Goal: Task Accomplishment & Management: Manage account settings

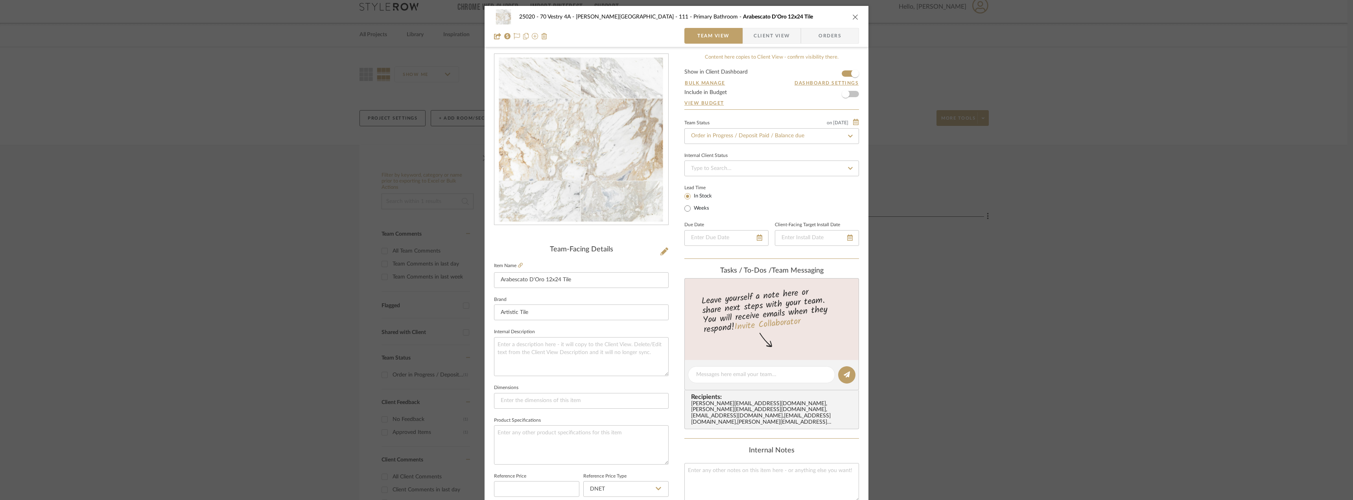
scroll to position [232, 0]
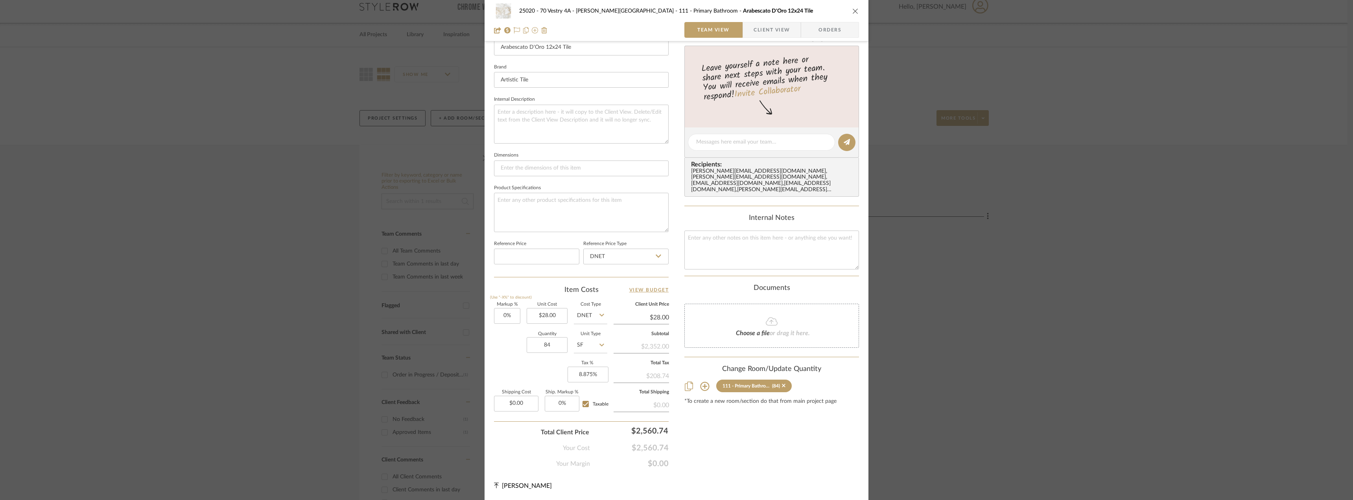
click at [996, 169] on div "25020 - 70 Vestry 4A - [PERSON_NAME] 111 - Primary Bathroom Arabescato D'Oro 12…" at bounding box center [676, 250] width 1353 height 500
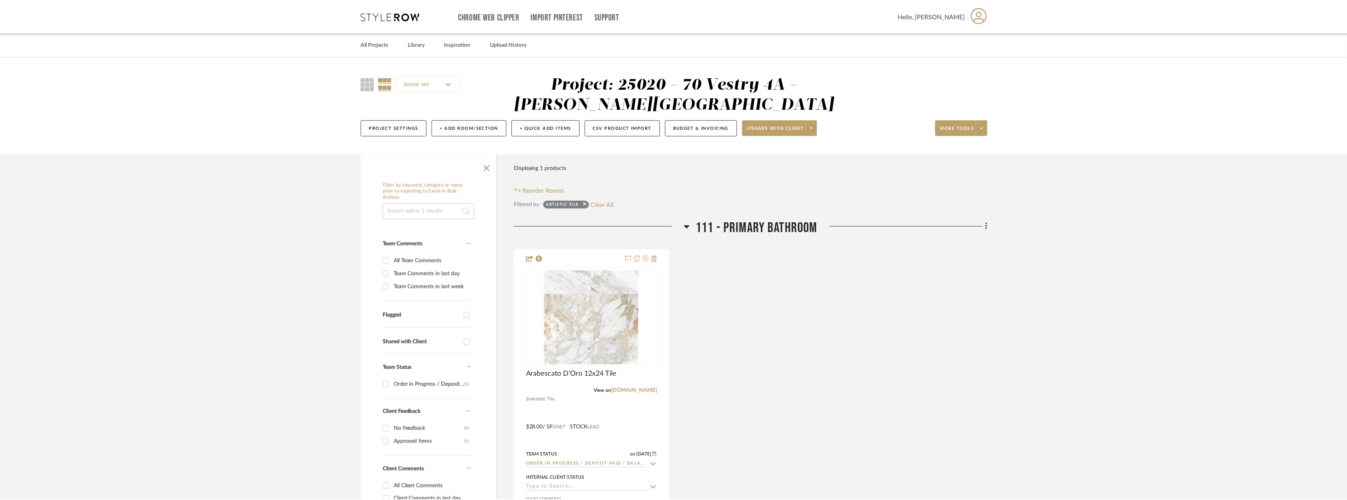
scroll to position [9, 0]
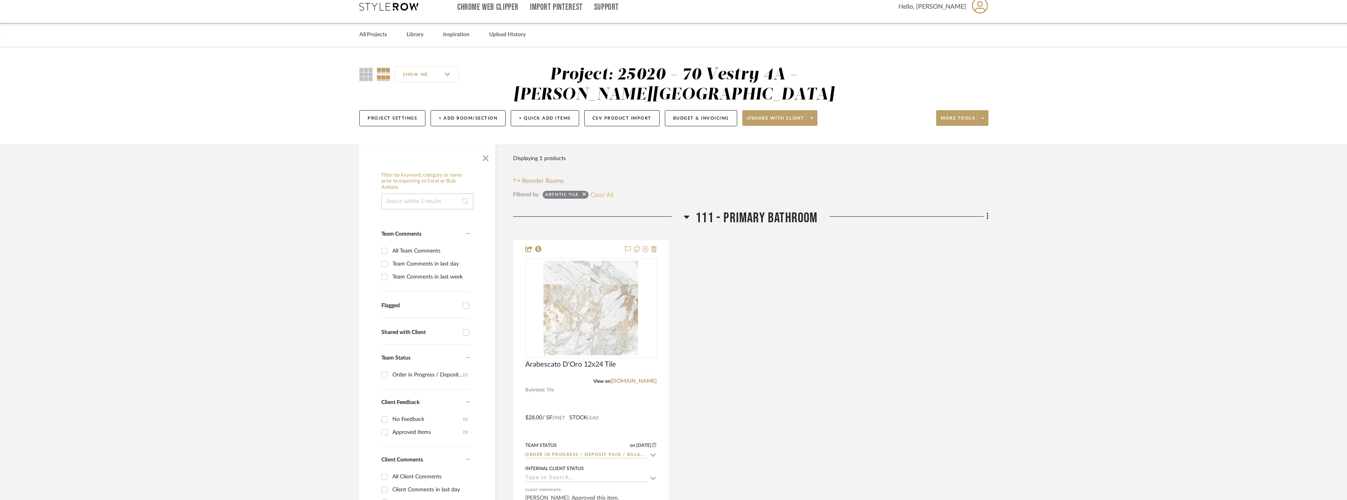
click at [599, 194] on button "Clear All" at bounding box center [602, 195] width 23 height 10
checkbox input "false"
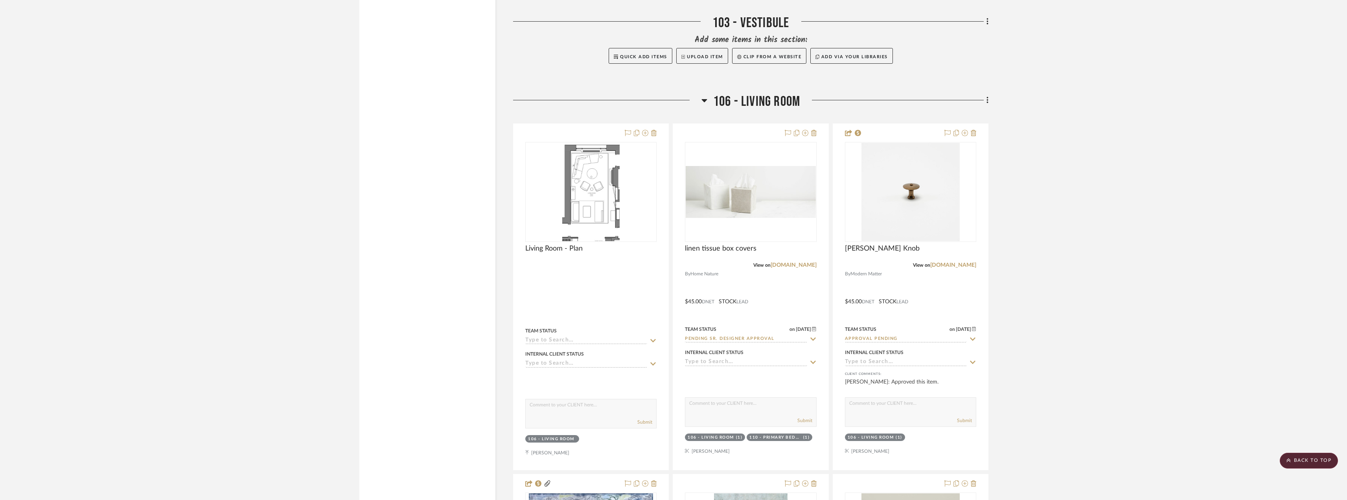
scroll to position [2763, 0]
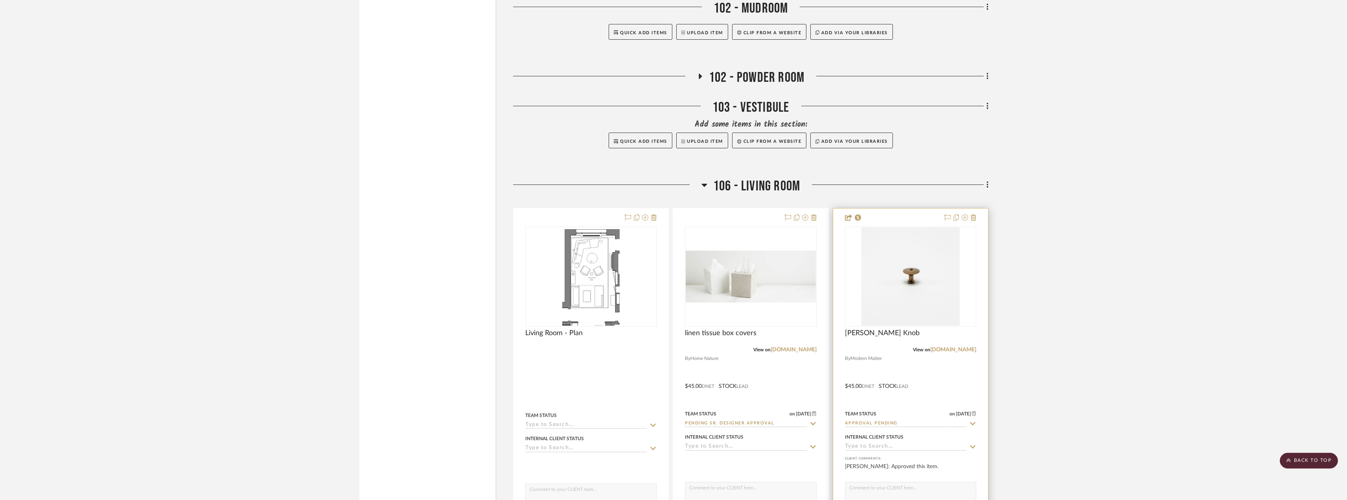
click at [895, 422] on input "Approval Pending" at bounding box center [906, 423] width 122 height 7
click at [912, 277] on img "0" at bounding box center [911, 276] width 98 height 98
click at [918, 283] on img "0" at bounding box center [911, 276] width 98 height 98
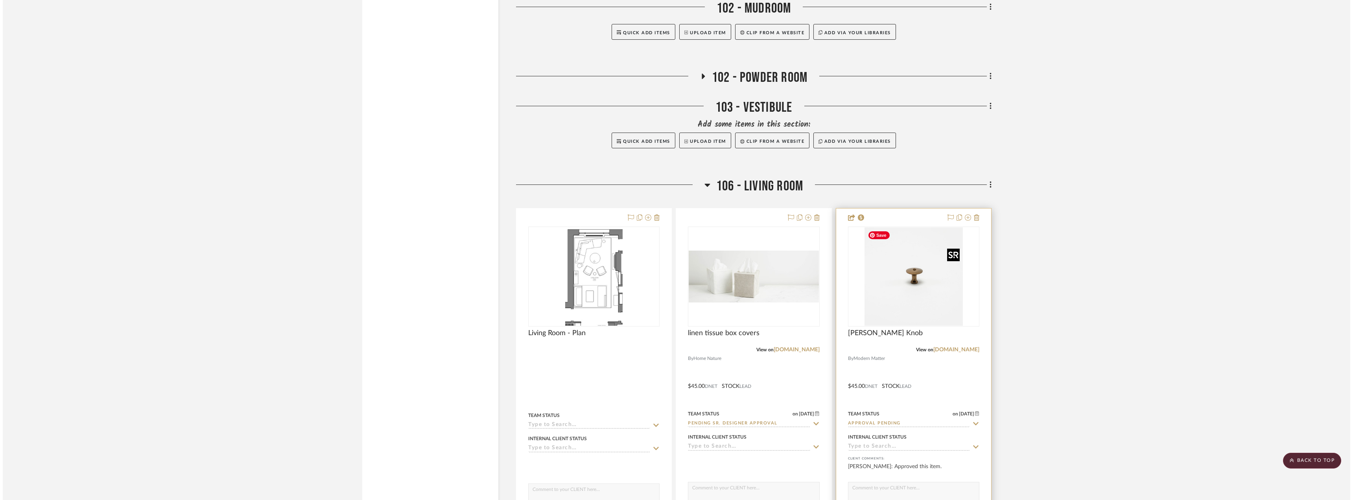
scroll to position [0, 0]
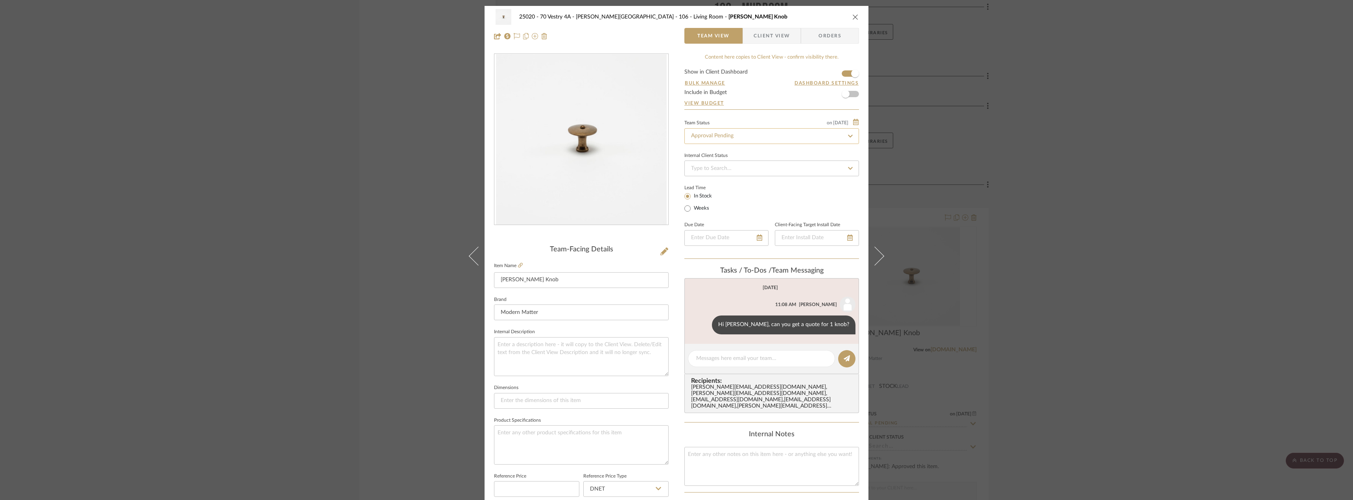
click at [723, 139] on input "Approval Pending" at bounding box center [771, 136] width 175 height 16
click at [706, 139] on input "rev" at bounding box center [771, 136] width 175 height 16
type input "rece"
click at [739, 232] on div "Received / Inspected / Approved" at bounding box center [769, 237] width 174 height 20
type input "[DATE]"
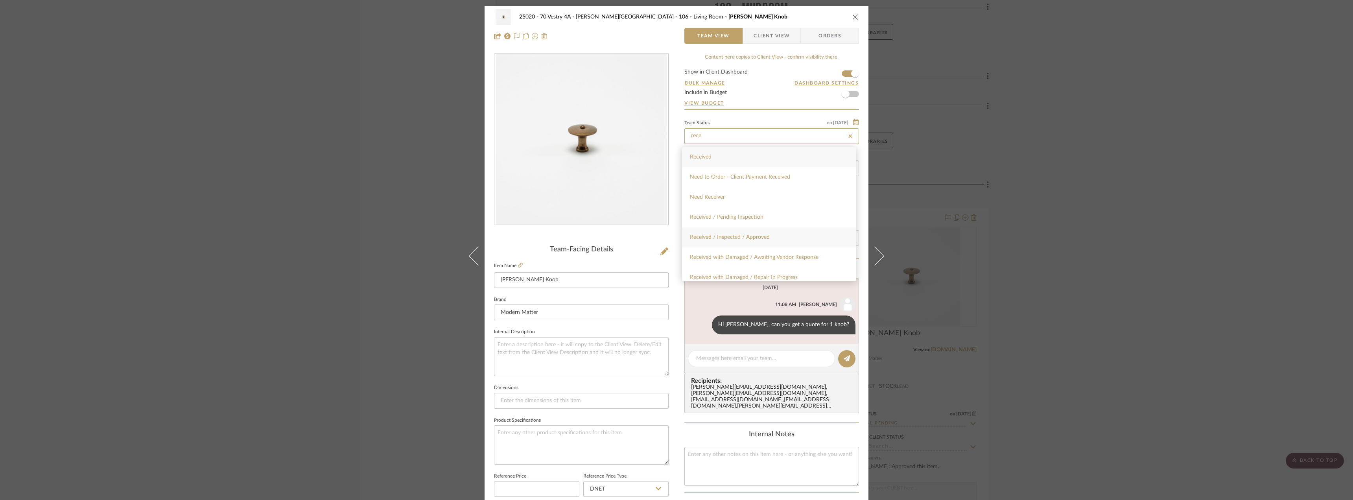
type input "Received / Inspected / Approved"
type input "[DATE]"
type input "Received / Inspected / Approved"
drag, startPoint x: 717, startPoint y: 358, endPoint x: 737, endPoint y: 358, distance: 20.5
click at [717, 358] on textarea at bounding box center [761, 358] width 131 height 8
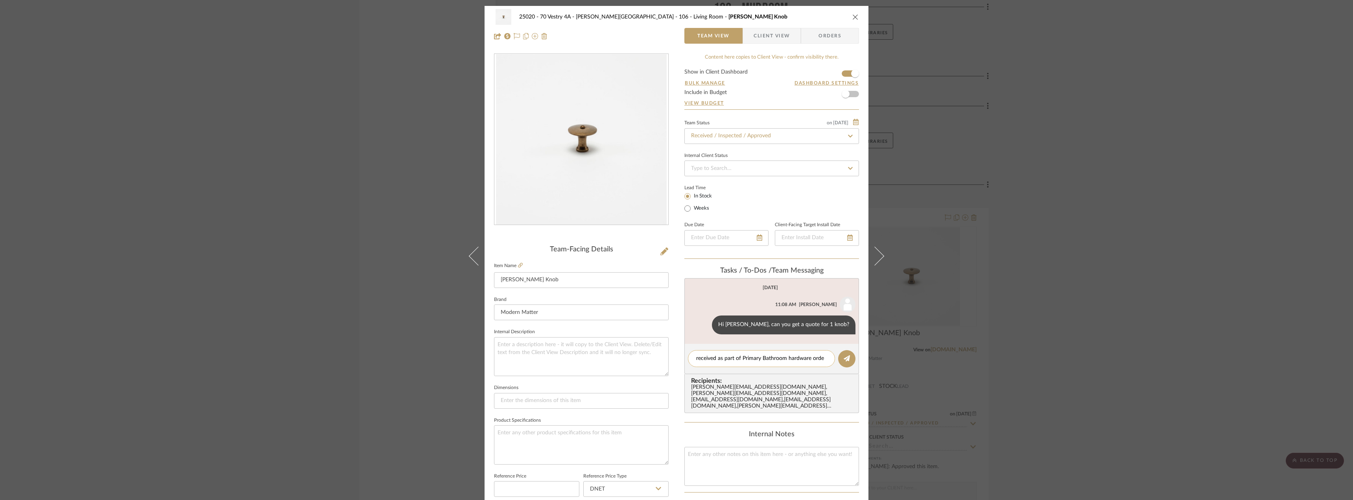
type textarea "received as part of Primary Bathroom hardware order"
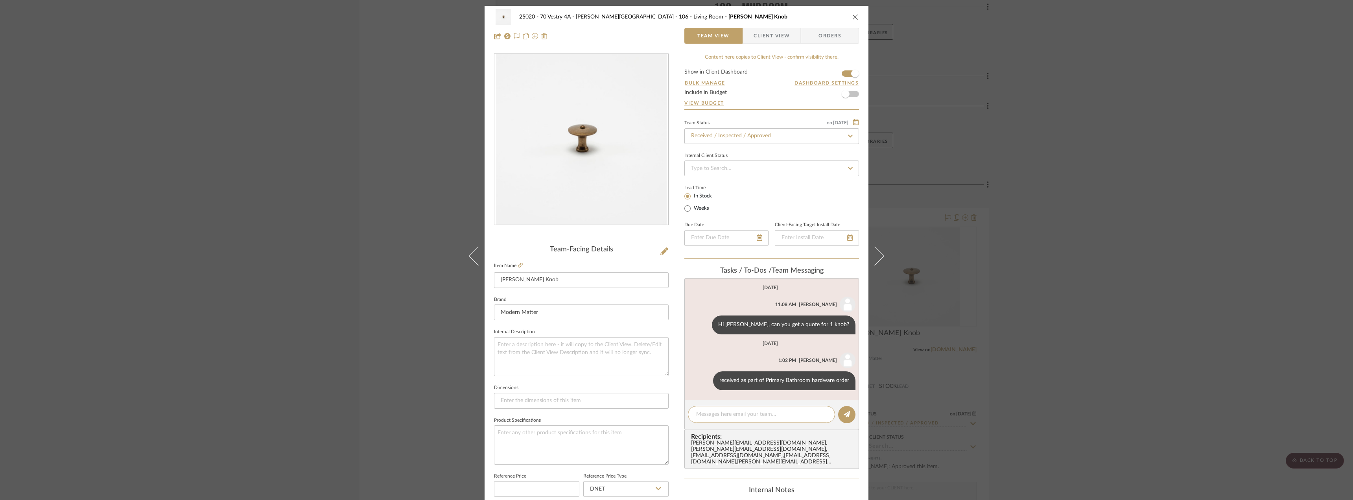
click at [1137, 328] on div "25020 - 70 Vestry 4A - [PERSON_NAME] 106 - Living Room [PERSON_NAME] Knob Team …" at bounding box center [676, 250] width 1353 height 500
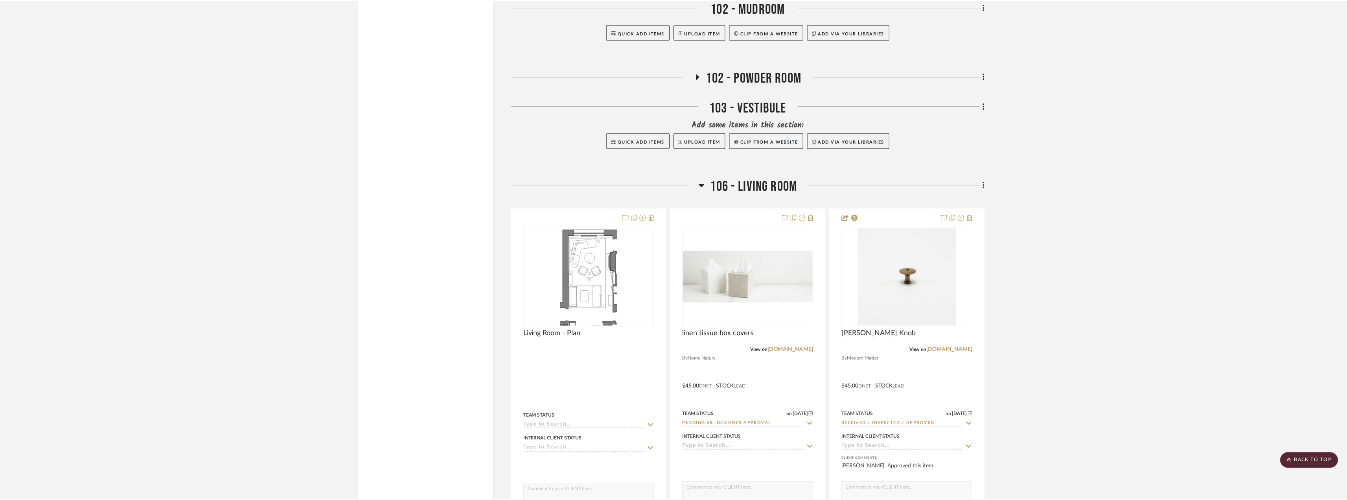
scroll to position [2763, 0]
click at [902, 424] on input "Received / Inspected / Approved" at bounding box center [906, 423] width 122 height 7
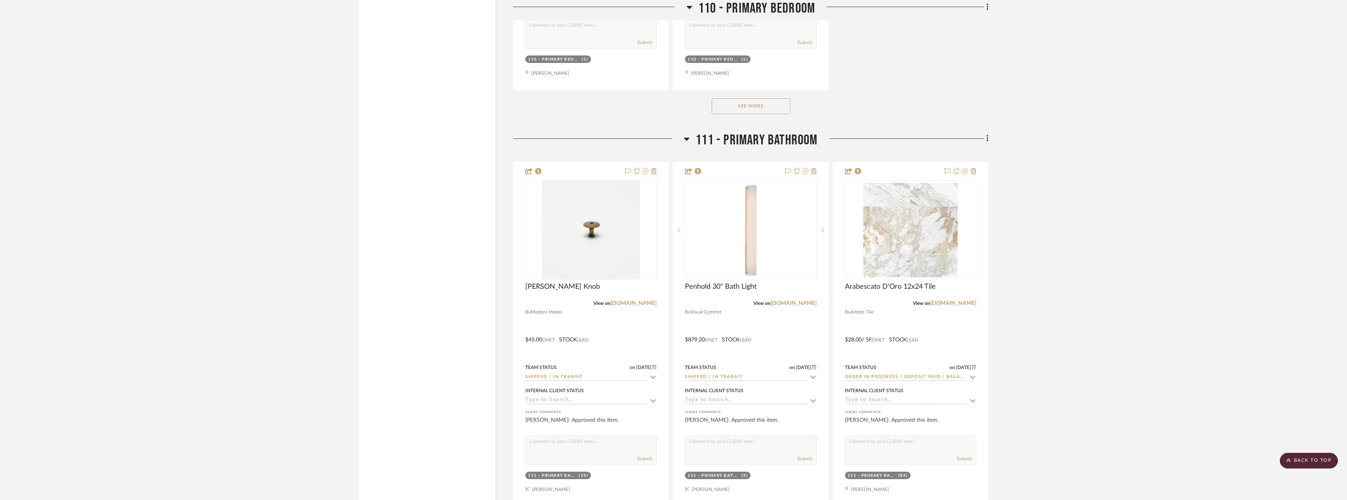
scroll to position [10235, 0]
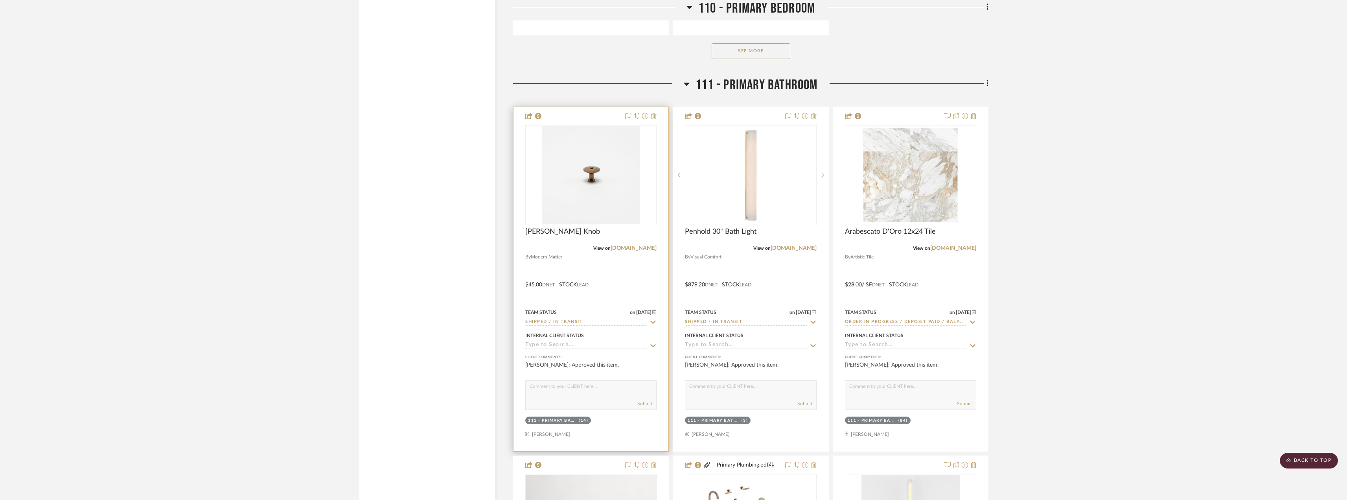
click at [591, 322] on input "Shipped / In Transit" at bounding box center [586, 322] width 122 height 7
paste input "Received / Inspected / Approved"
type input "Received / Inspected / Approved"
click at [591, 339] on span "Received / Inspected / Approved" at bounding box center [582, 339] width 97 height 6
type input "[DATE]"
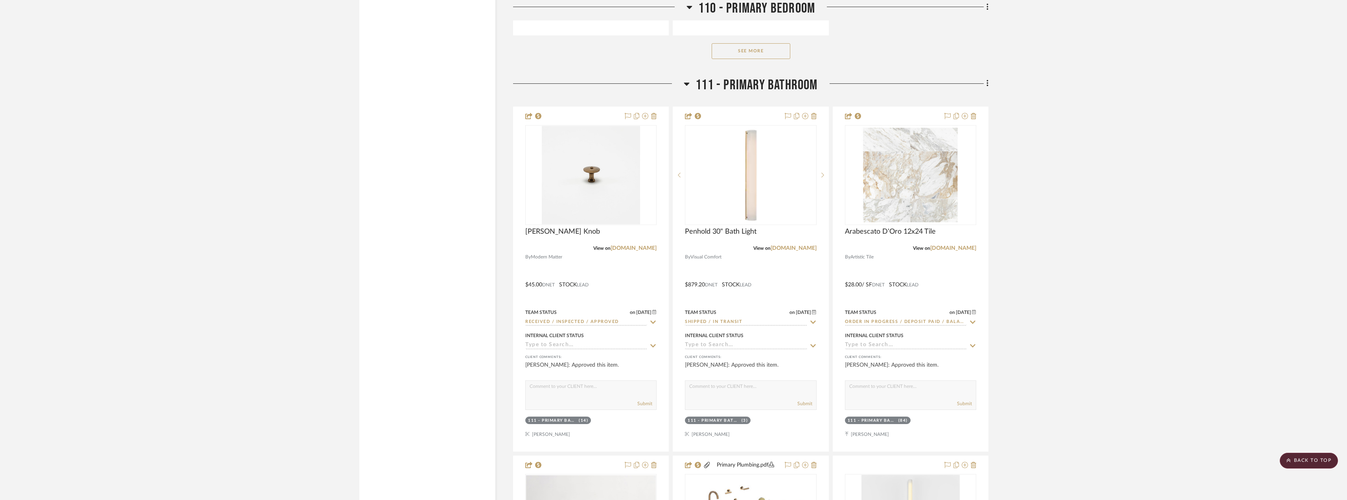
click at [750, 319] on input "Shipped / In Transit" at bounding box center [746, 322] width 122 height 7
type input "rece"
click at [729, 404] on div "Received / Pending Inspection" at bounding box center [751, 407] width 131 height 20
type input "[DATE]"
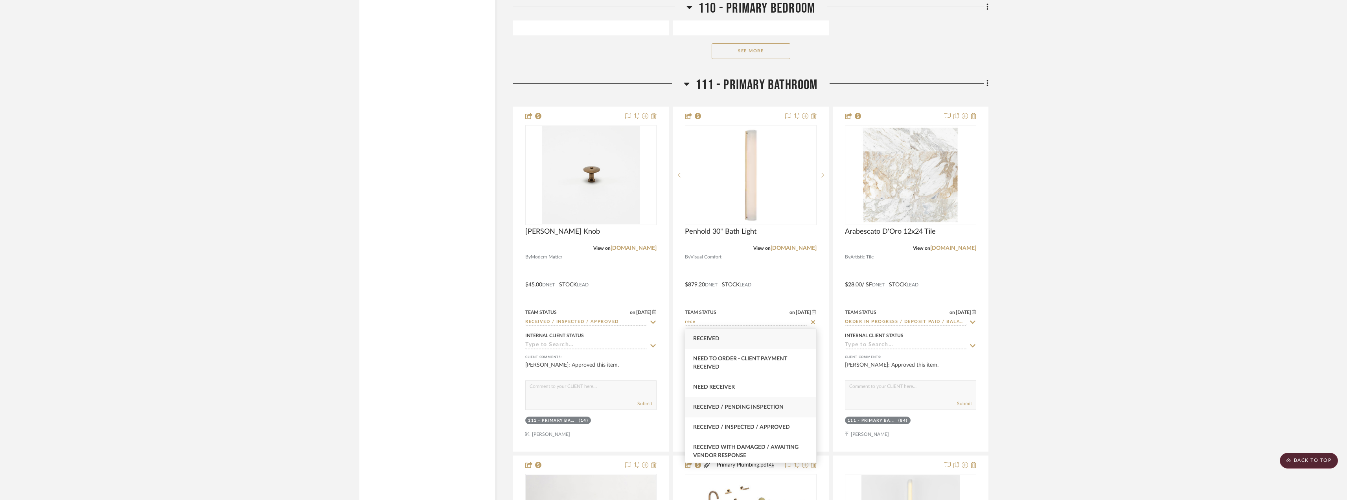
type input "Received / Pending Inspection"
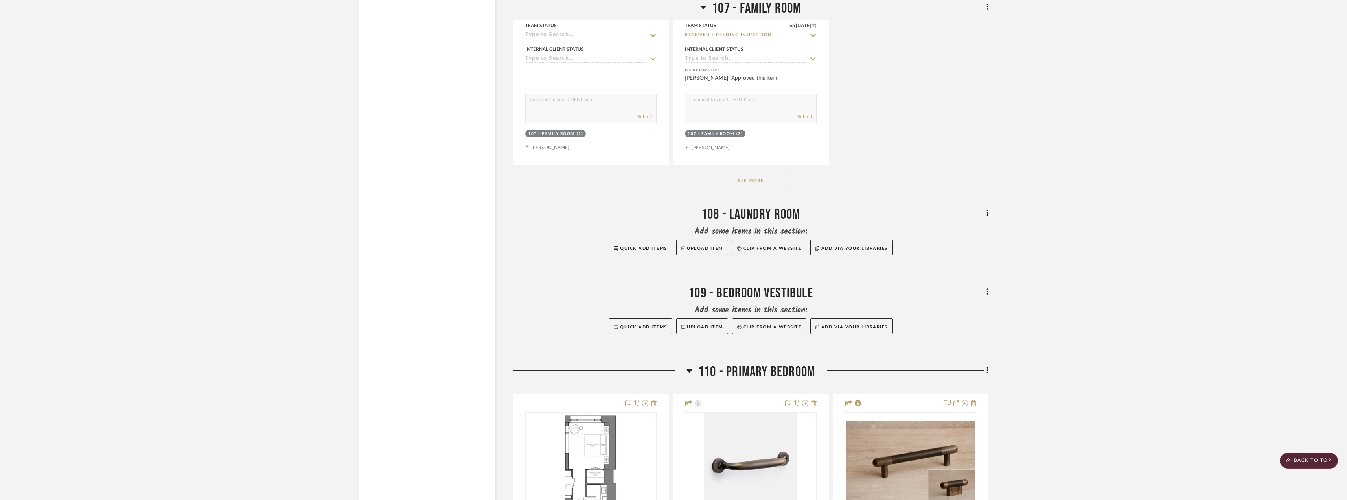
scroll to position [8780, 0]
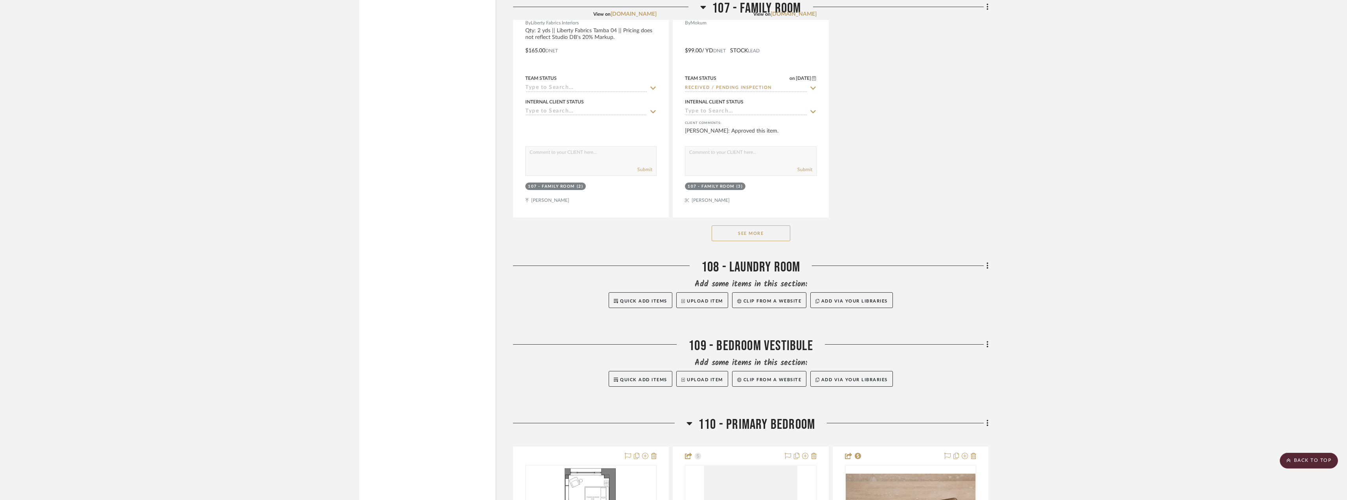
click at [685, 422] on div at bounding box center [599, 426] width 173 height 20
click at [691, 424] on icon at bounding box center [690, 423] width 6 height 3
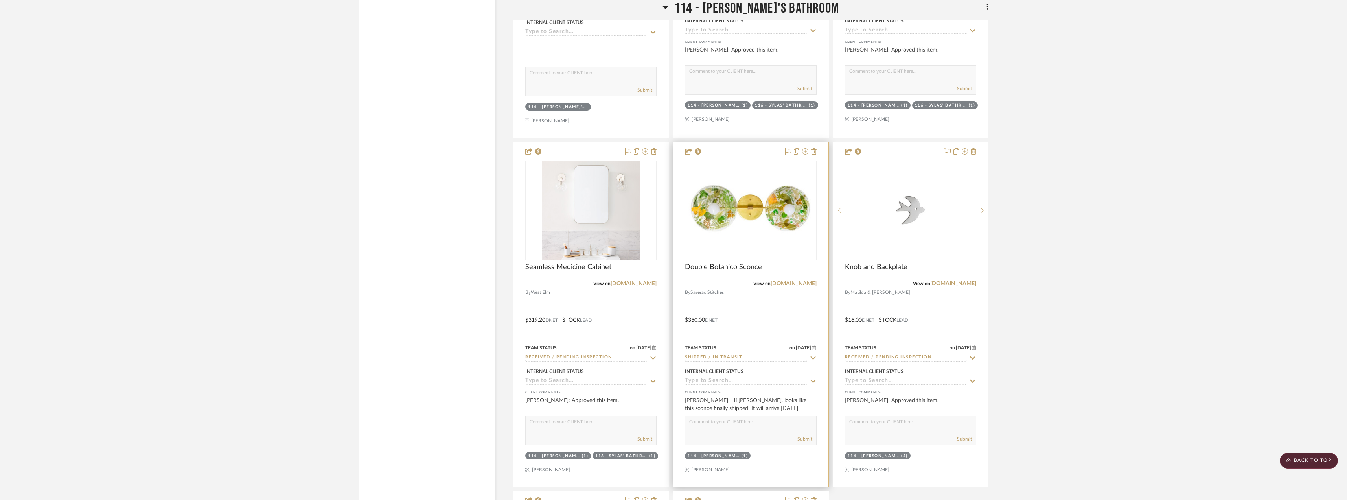
scroll to position [11848, 0]
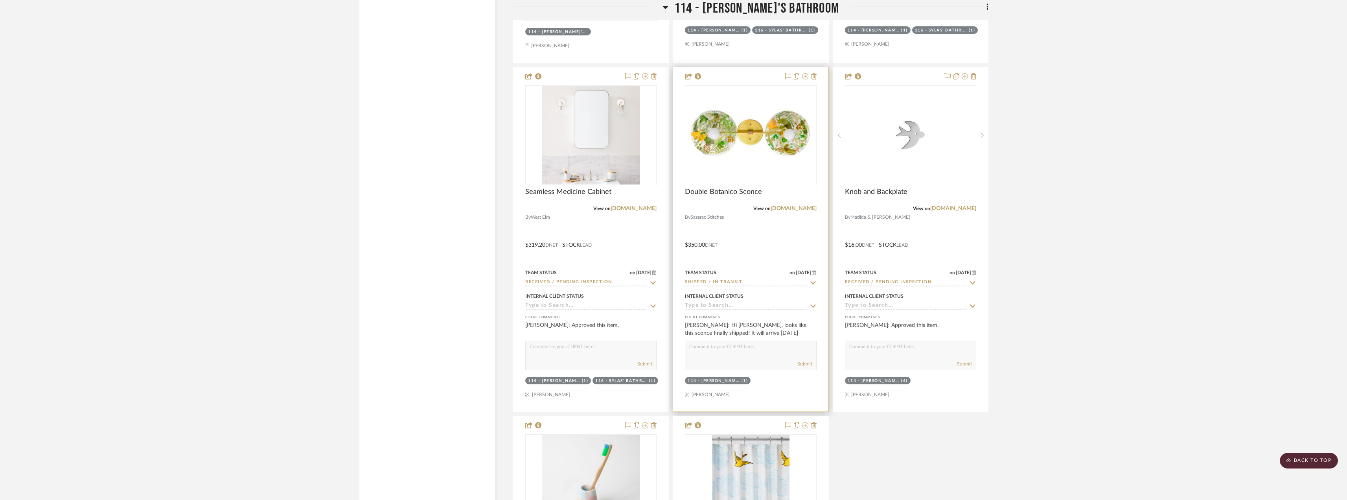
click at [727, 278] on div "Team Status on [DATE] [DATE] Shipped / In Transit" at bounding box center [750, 276] width 131 height 19
click at [727, 282] on input "Shipped / In Transit" at bounding box center [746, 282] width 122 height 7
type input "rece"
click at [730, 368] on span "Received / Pending Inspection" at bounding box center [738, 368] width 90 height 6
type input "[DATE]"
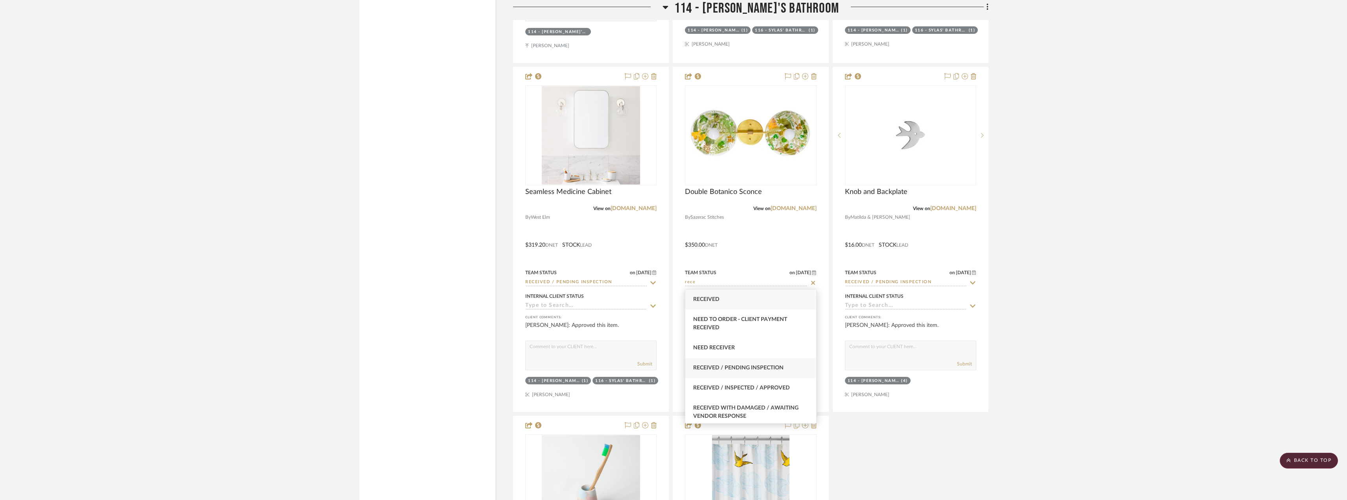
type input "Received / Pending Inspection"
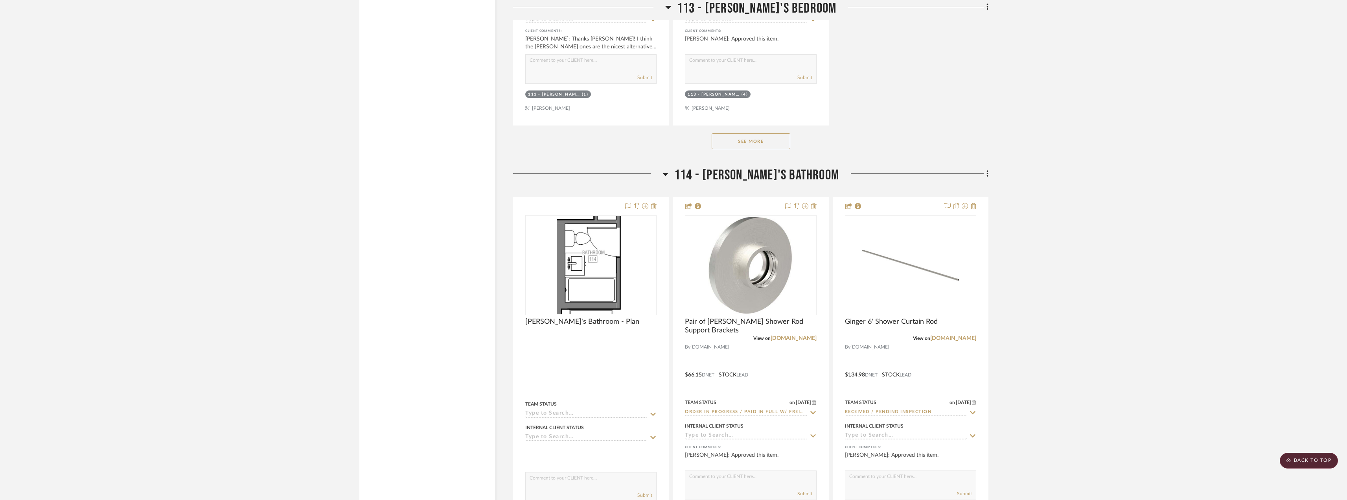
scroll to position [11258, 0]
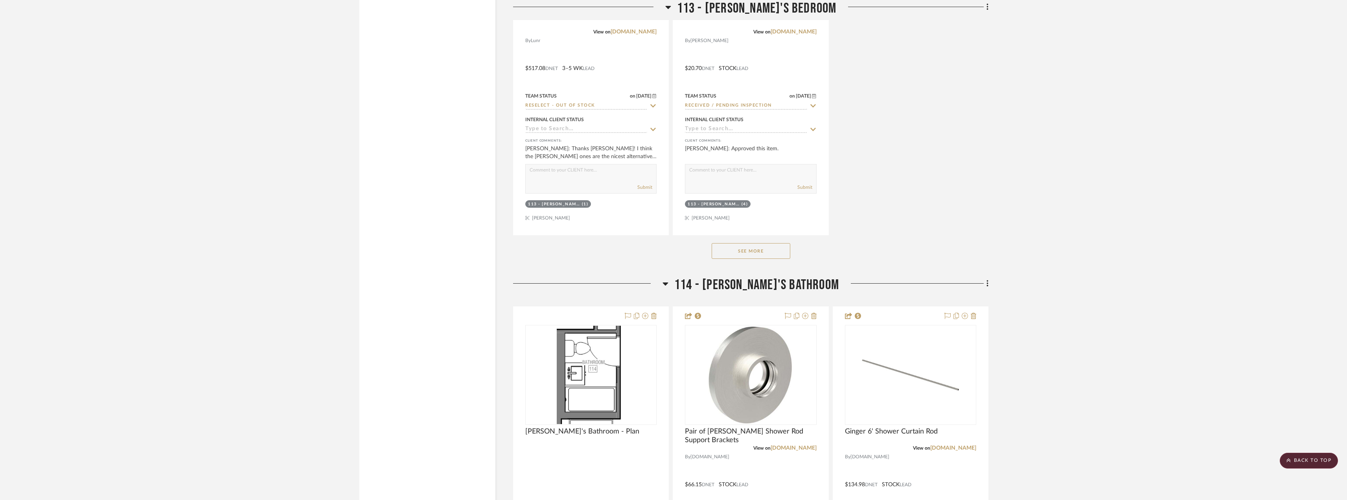
click at [696, 289] on h3 "114 - [PERSON_NAME]'s Bathroom" at bounding box center [751, 284] width 177 height 17
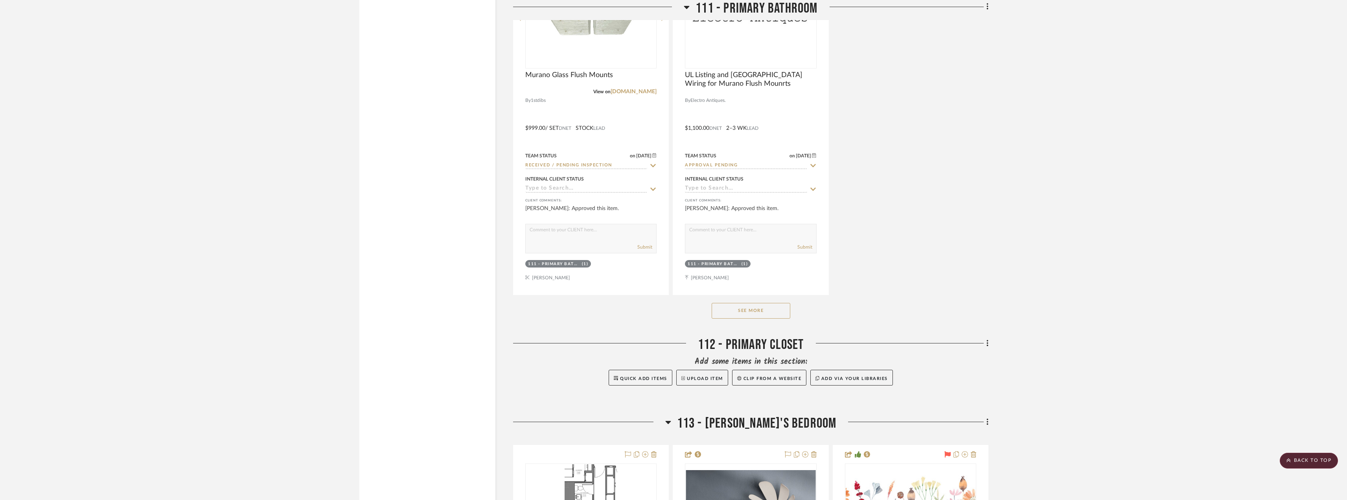
scroll to position [9842, 0]
